Goal: Task Accomplishment & Management: Use online tool/utility

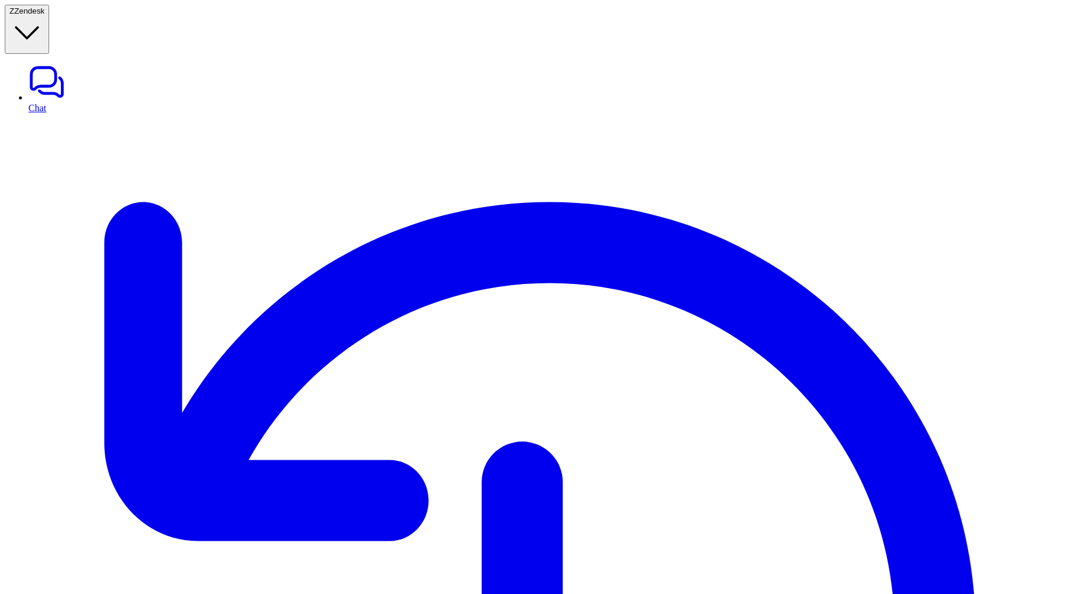
click at [46, 583] on div "1 error" at bounding box center [55, 567] width 101 height 37
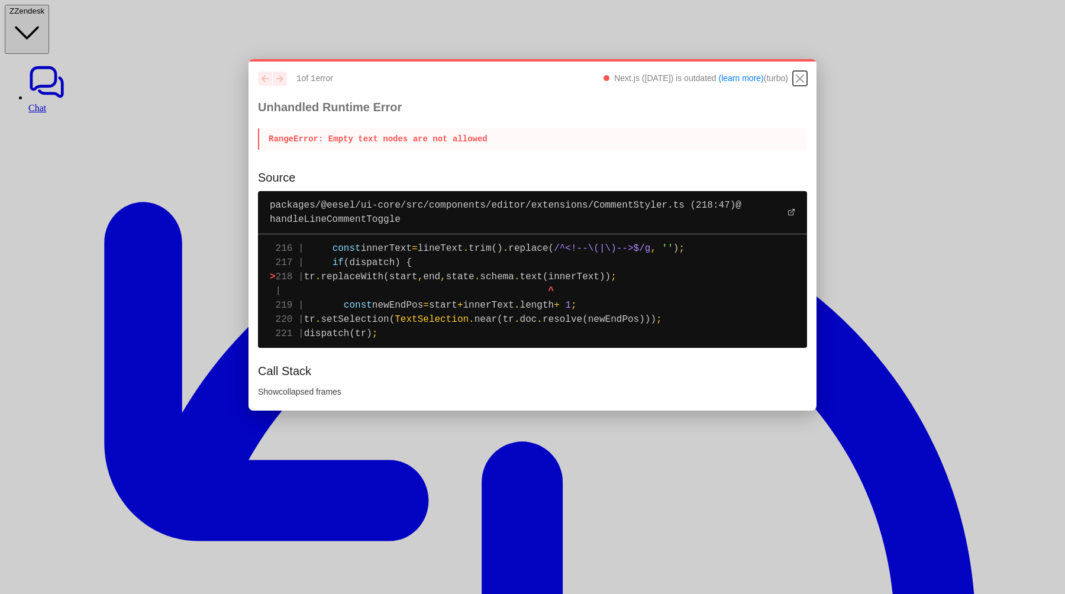
click at [798, 73] on icon "Close" at bounding box center [800, 79] width 14 height 14
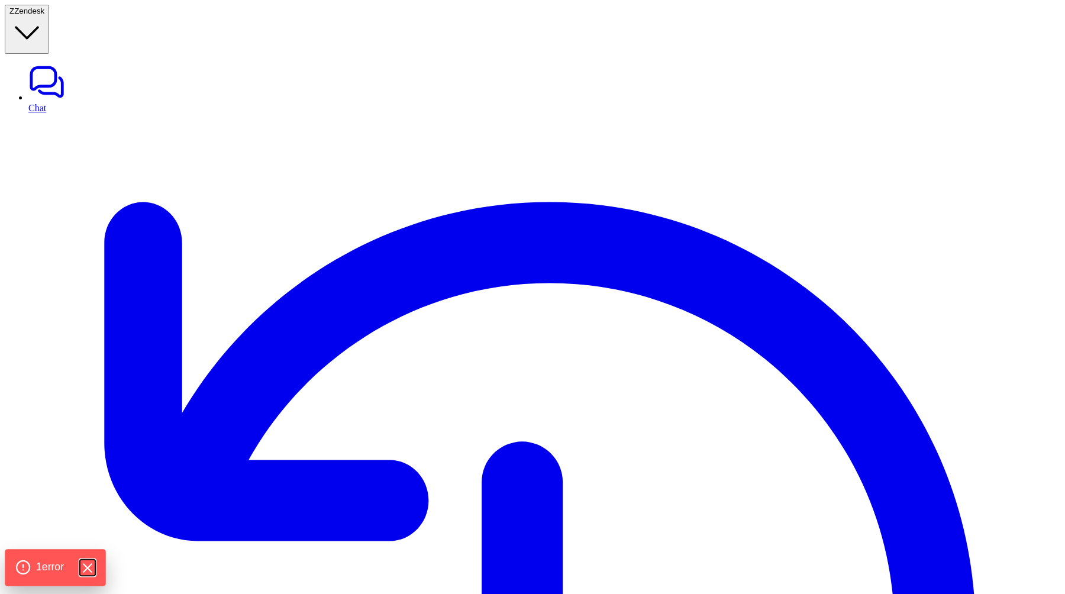
click at [87, 571] on icon "Hide Errors" at bounding box center [87, 568] width 8 height 8
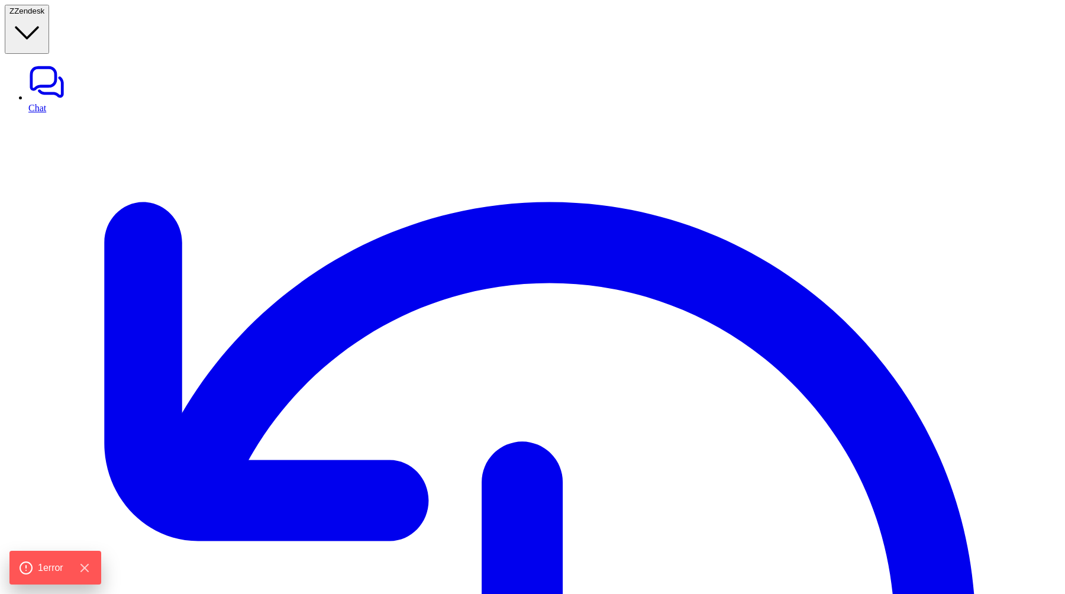
type textarea "**********"
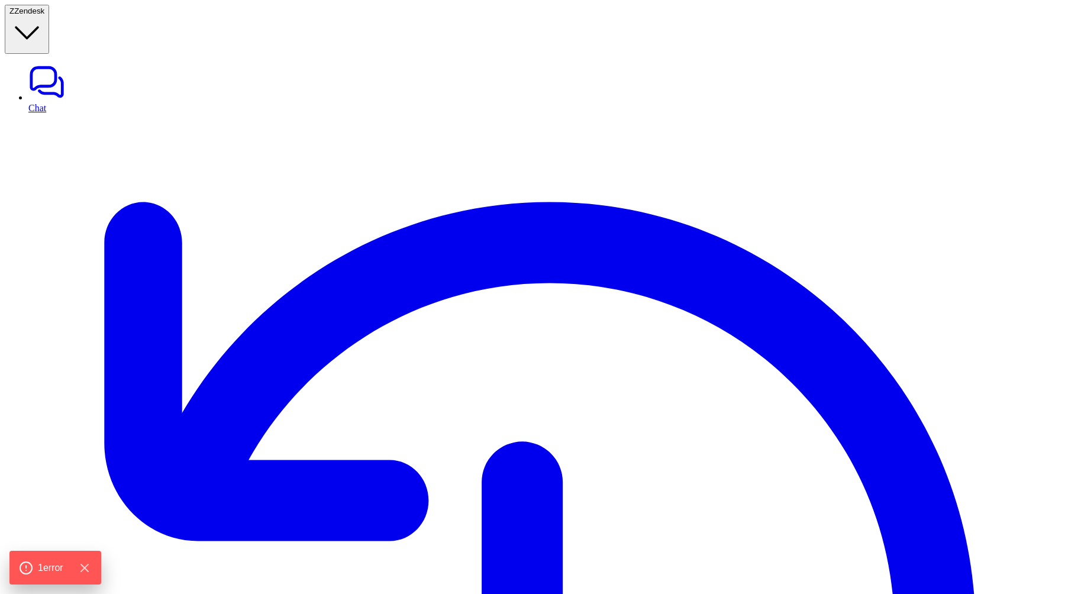
click at [49, 19] on button "Z Zendesk" at bounding box center [27, 29] width 44 height 49
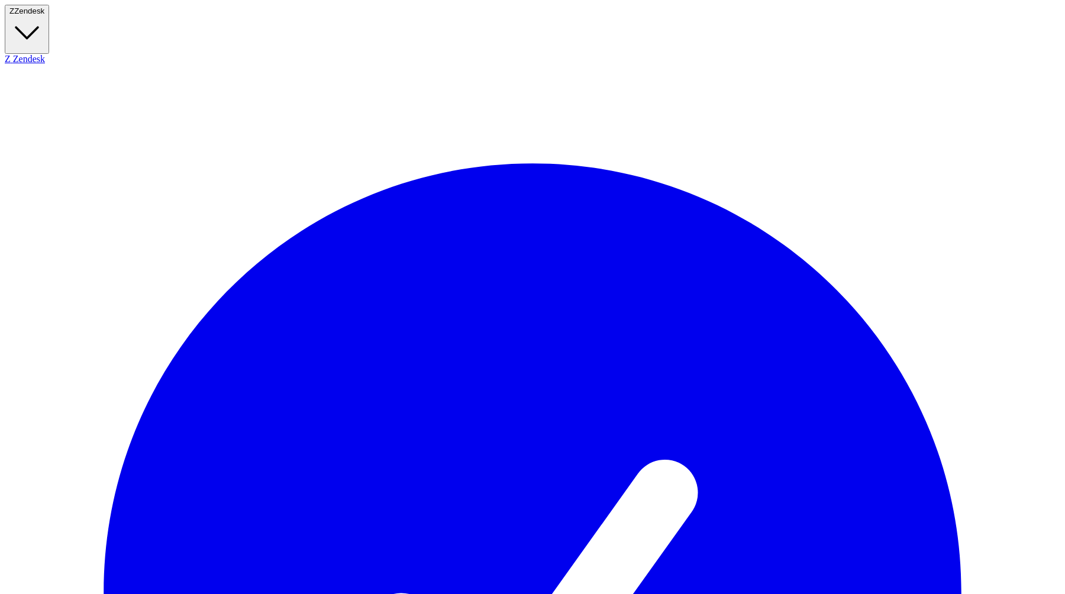
click at [49, 10] on button "Z Zendesk" at bounding box center [27, 29] width 44 height 49
